Goal: Task Accomplishment & Management: Manage account settings

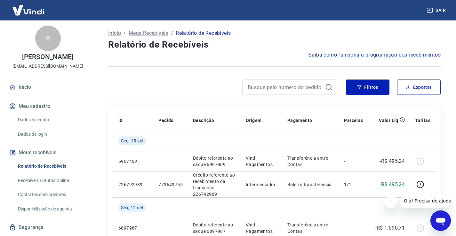
click at [356, 97] on div "Filtros Exportar" at bounding box center [274, 90] width 332 height 20
drag, startPoint x: 359, startPoint y: 93, endPoint x: 299, endPoint y: 98, distance: 59.7
click at [359, 93] on button "Filtros" at bounding box center [367, 87] width 43 height 15
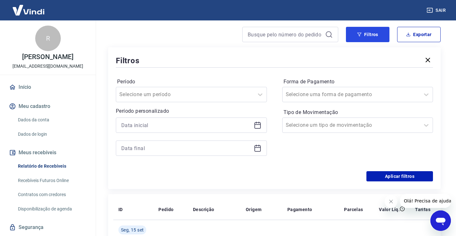
scroll to position [64, 0]
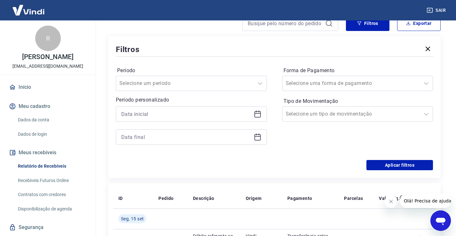
click at [257, 115] on icon at bounding box center [258, 114] width 8 height 8
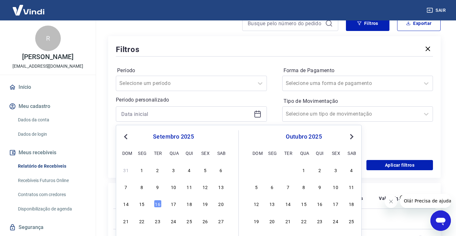
click at [125, 135] on button "Previous Month" at bounding box center [126, 137] width 8 height 8
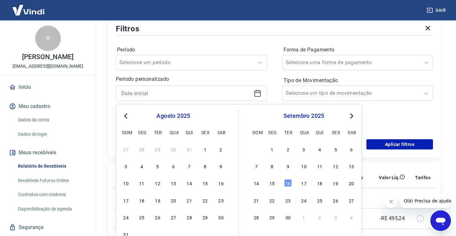
scroll to position [96, 0]
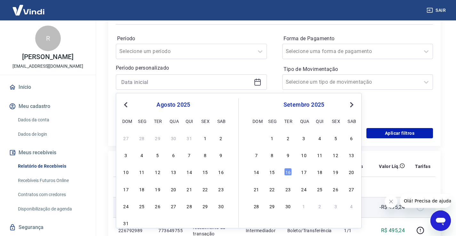
drag, startPoint x: 207, startPoint y: 137, endPoint x: 157, endPoint y: 215, distance: 92.4
click at [207, 137] on div "1" at bounding box center [205, 138] width 8 height 8
type input "[DATE]"
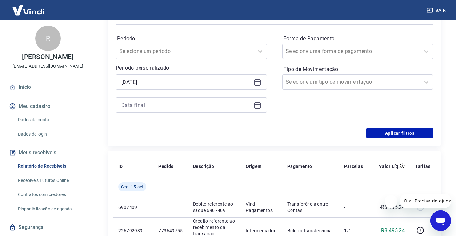
click at [258, 108] on icon at bounding box center [257, 105] width 6 height 6
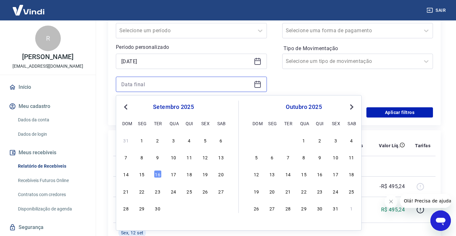
scroll to position [128, 0]
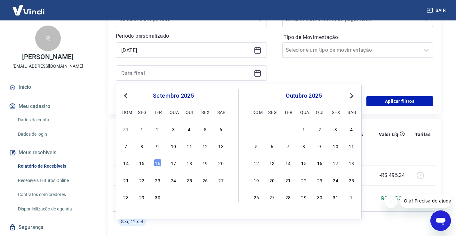
click at [126, 94] on span "Previous Month" at bounding box center [126, 95] width 0 height 7
click at [125, 216] on div "31" at bounding box center [126, 214] width 8 height 8
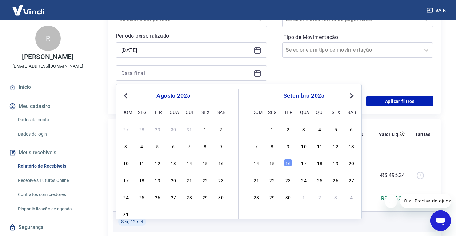
type input "[DATE]"
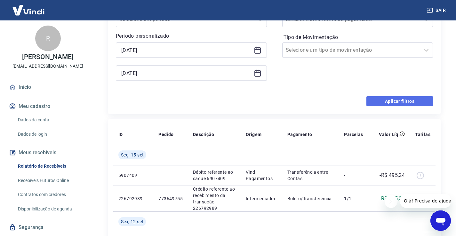
click at [378, 103] on button "Aplicar filtros" at bounding box center [399, 101] width 67 height 10
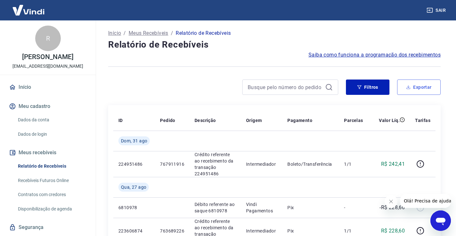
click at [418, 91] on button "Exportar" at bounding box center [418, 87] width 43 height 15
type input "[DATE]"
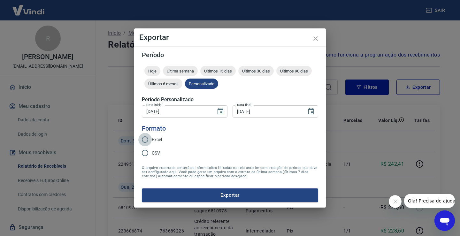
click at [145, 137] on input "Excel" at bounding box center [144, 139] width 13 height 13
radio input "true"
click at [230, 193] on button "Exportar" at bounding box center [230, 195] width 177 height 13
